Goal: Task Accomplishment & Management: Use online tool/utility

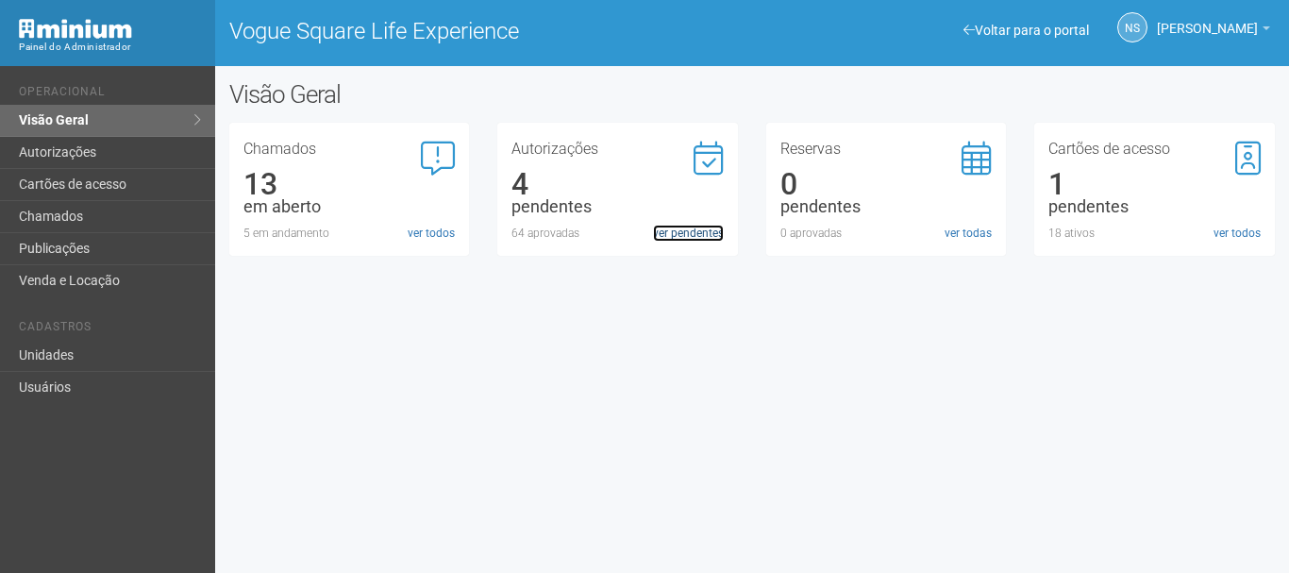
click at [696, 233] on link "ver pendentes" at bounding box center [688, 233] width 71 height 17
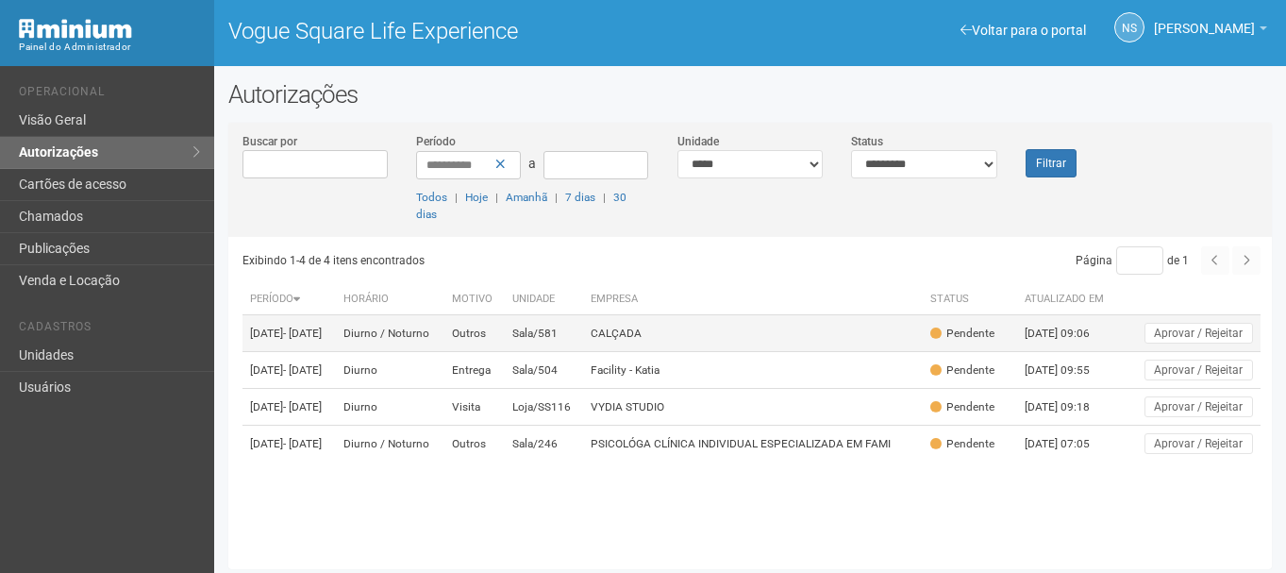
click at [649, 322] on td "CALÇADA" at bounding box center [752, 333] width 339 height 37
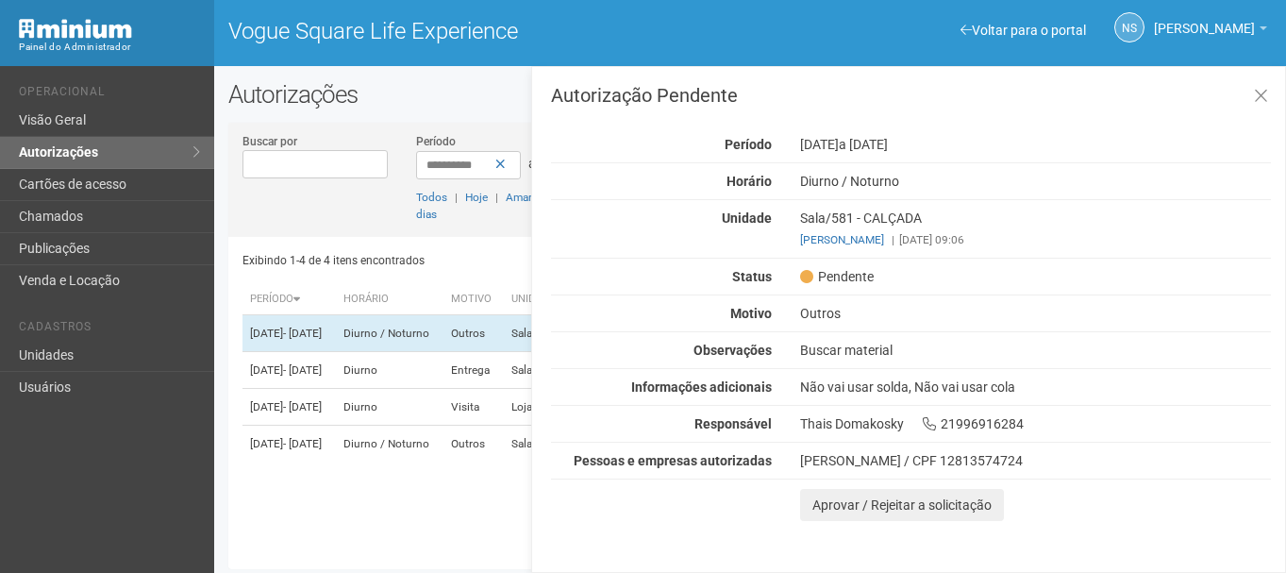
scroll to position [5, 0]
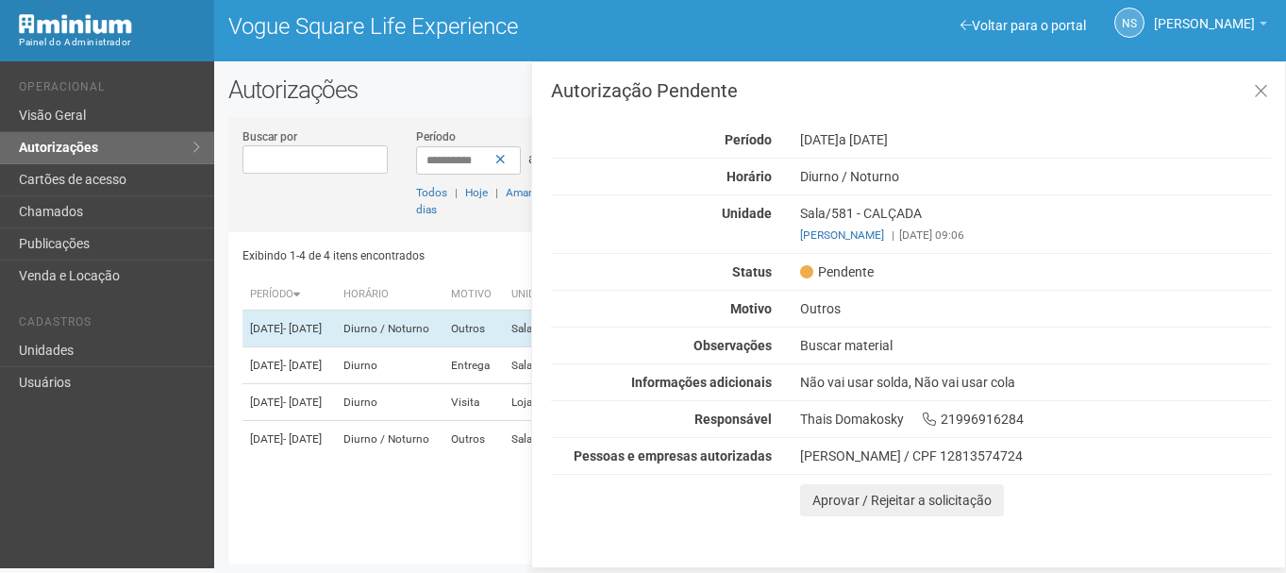
click at [849, 419] on div "Thais Domakosky 21996916284" at bounding box center [1035, 418] width 499 height 17
click at [336, 364] on td "18/08/2025 - 18/08/2025" at bounding box center [288, 365] width 93 height 37
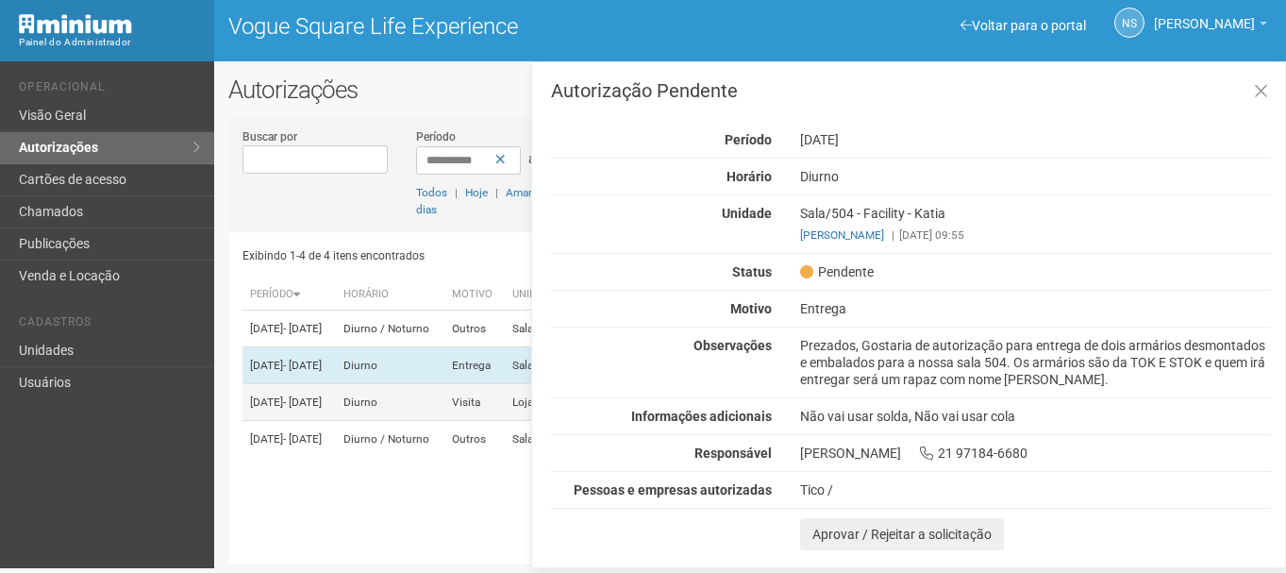
click at [418, 413] on td "Diurno" at bounding box center [390, 402] width 108 height 37
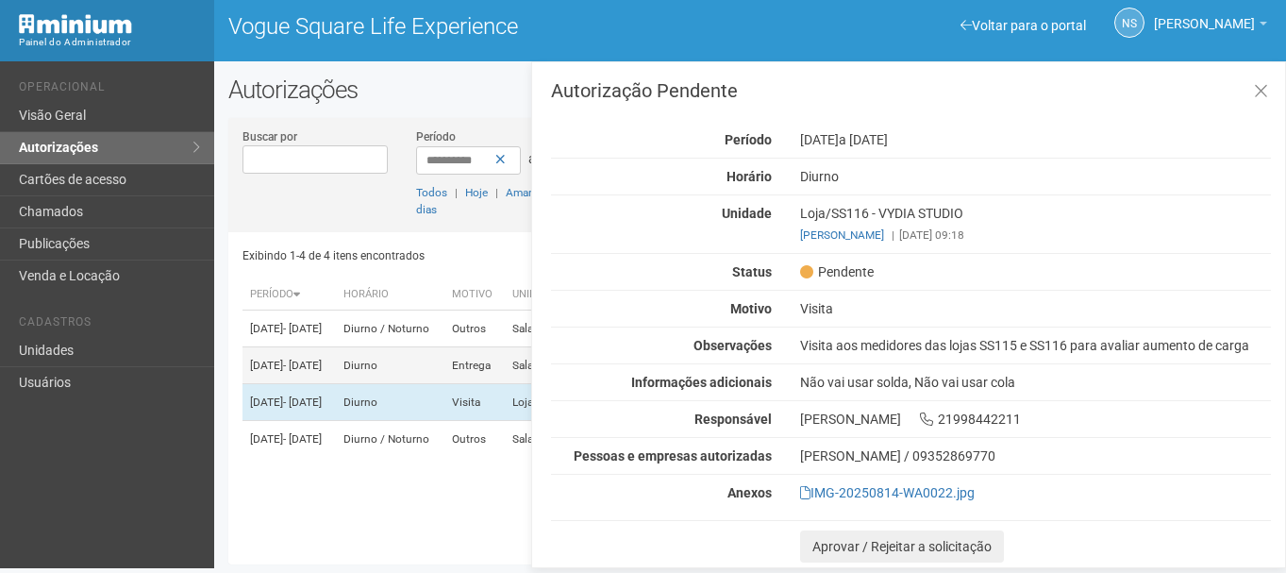
click at [444, 369] on td "Diurno" at bounding box center [390, 365] width 108 height 37
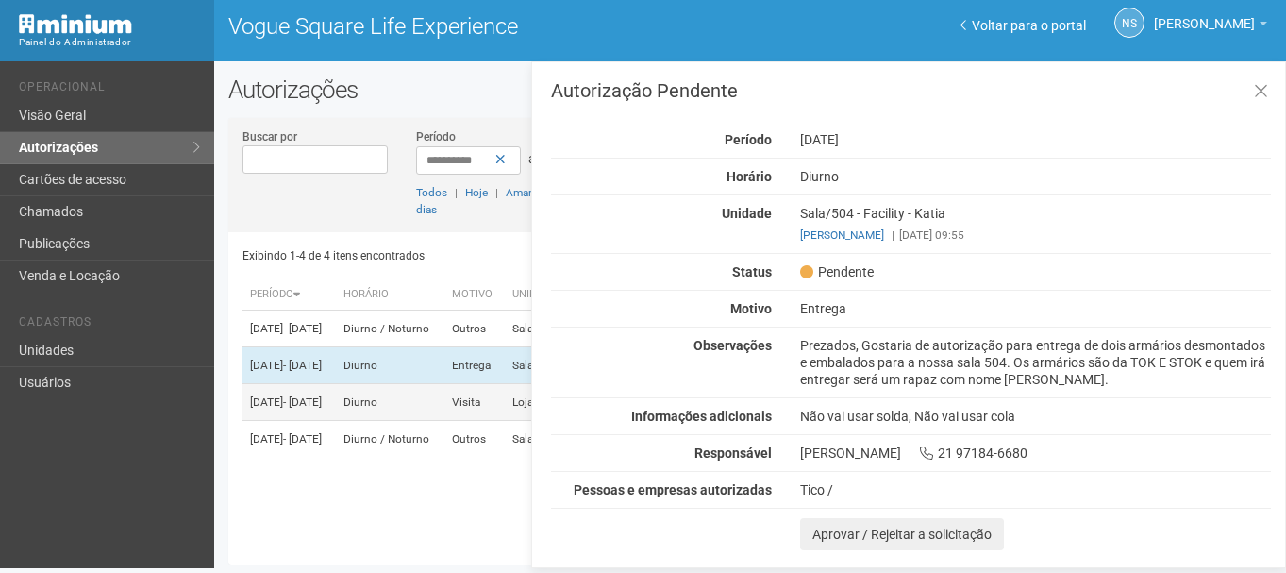
click at [424, 416] on td "Diurno" at bounding box center [390, 402] width 108 height 37
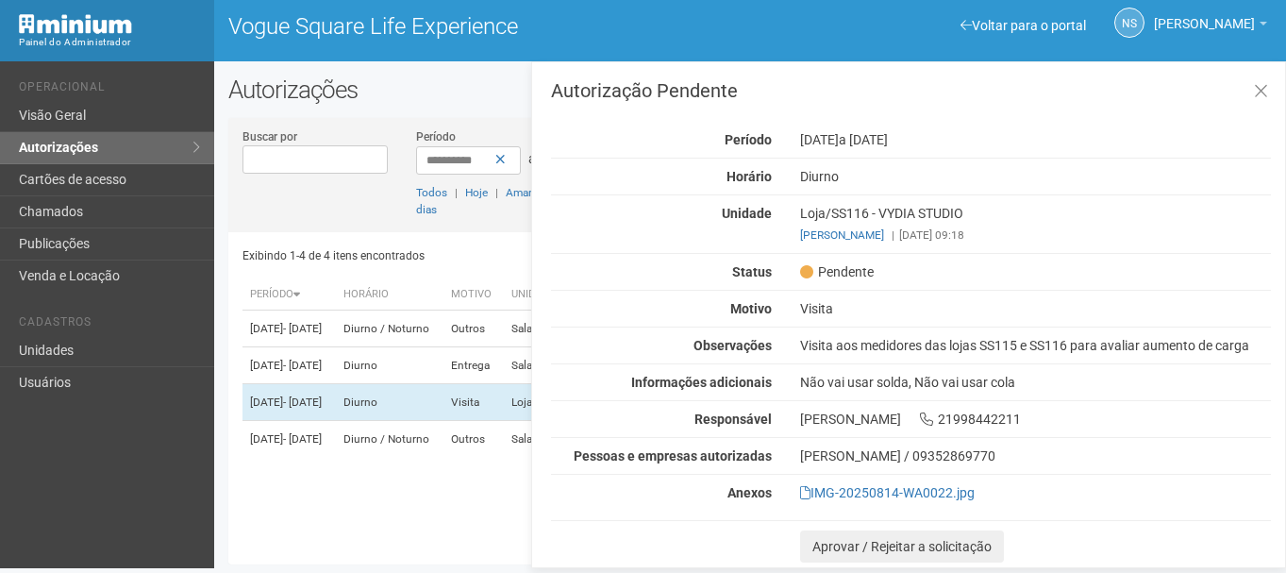
click at [908, 341] on div "Visita aos medidores das lojas SS115 e SS116 para avaliar aumento de carga" at bounding box center [1035, 345] width 499 height 17
click at [905, 211] on div "Loja/SS116 - VYDIA STUDIO andre silva de castro | 18/08/2025 09:18" at bounding box center [1035, 224] width 499 height 39
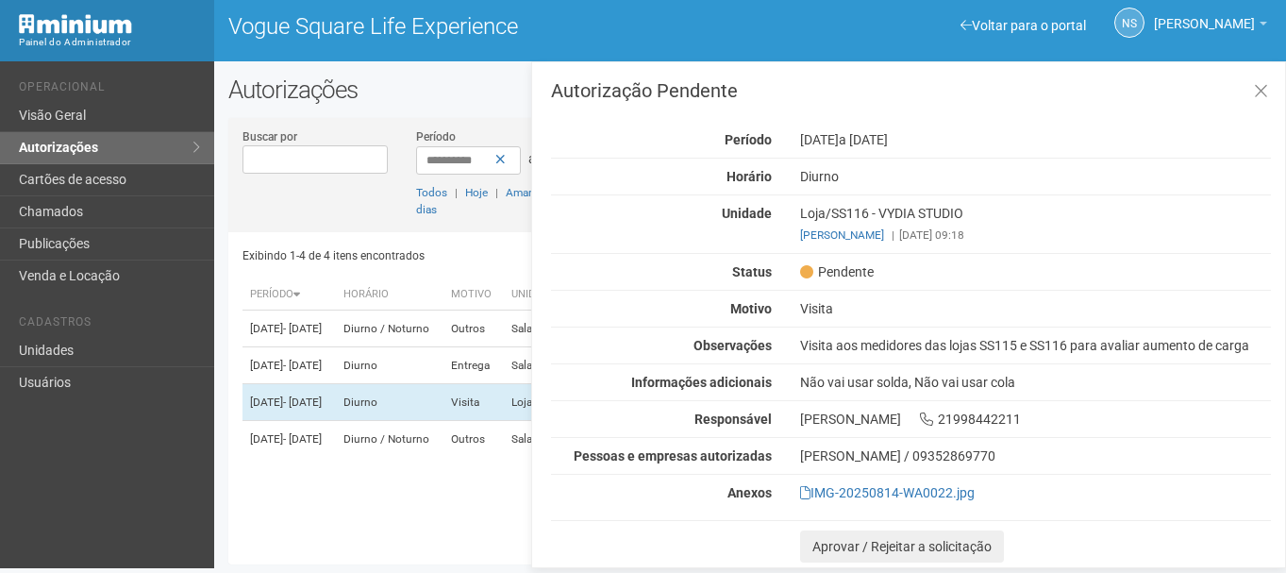
click at [905, 211] on div "Loja/SS116 - VYDIA STUDIO andre silva de castro | 18/08/2025 09:18" at bounding box center [1035, 224] width 499 height 39
click at [973, 345] on div "Visita aos medidores das lojas SS115 e SS116 para avaliar aumento de carga" at bounding box center [1035, 345] width 499 height 17
click at [336, 457] on td "19/08/2025 - 21/08/2025" at bounding box center [288, 439] width 93 height 37
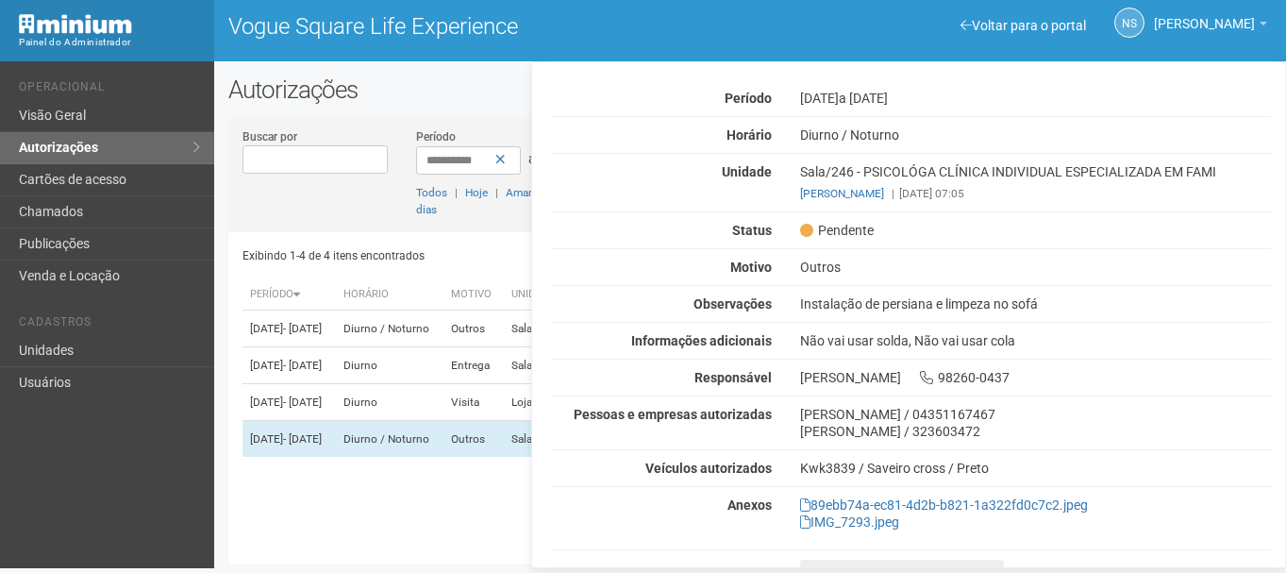
scroll to position [42, 0]
click at [94, 177] on link "Cartões de acesso" at bounding box center [107, 180] width 214 height 32
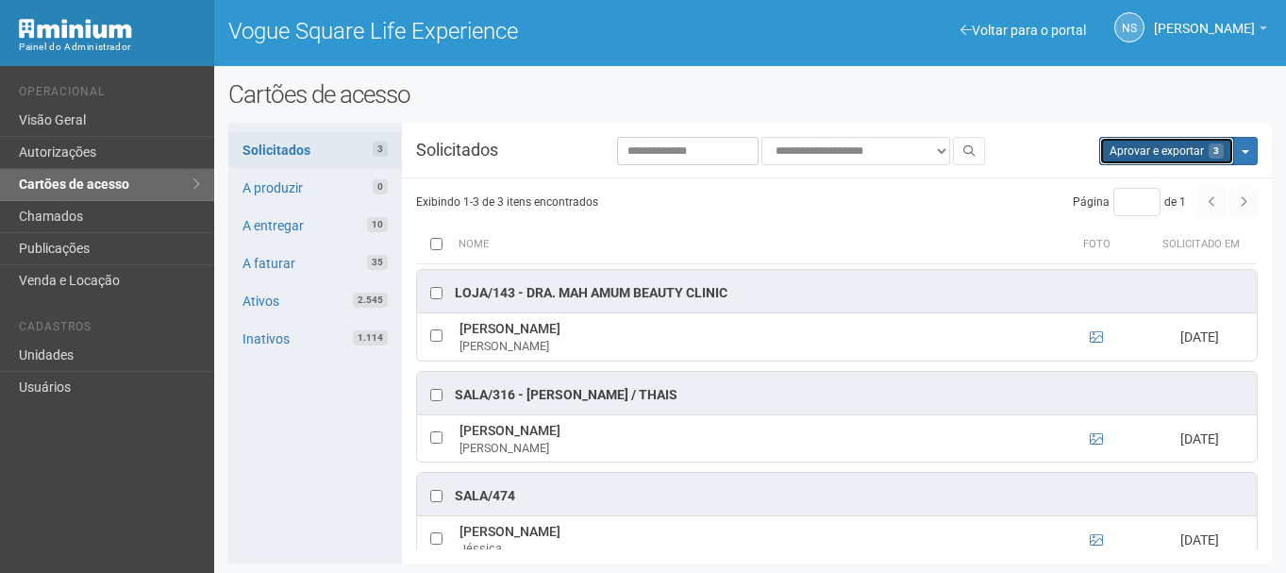
click at [1133, 153] on button "Aprovar e exportar 3" at bounding box center [1166, 151] width 135 height 28
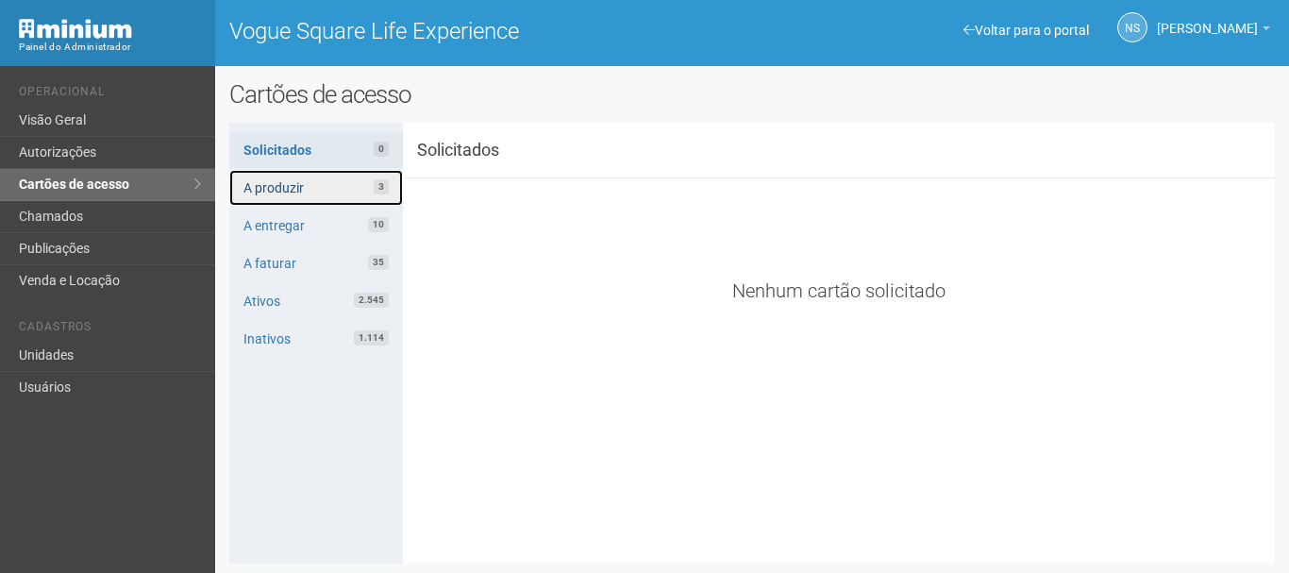
click at [311, 190] on link "A produzir 3" at bounding box center [316, 188] width 175 height 36
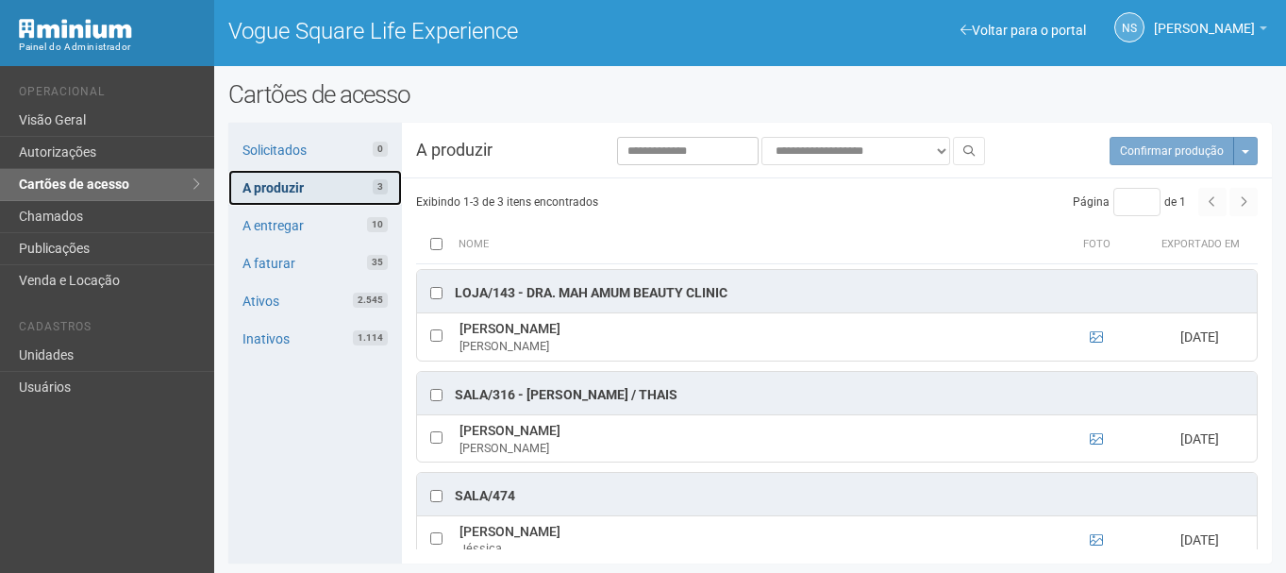
click at [228, 170] on link "A produzir 3" at bounding box center [315, 188] width 174 height 36
